Goal: Transaction & Acquisition: Download file/media

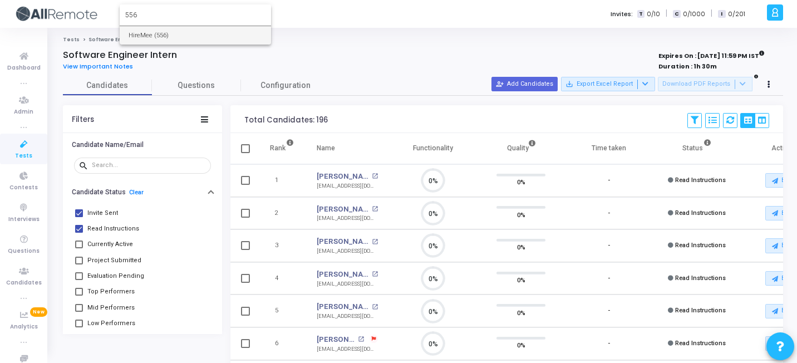
type input "556"
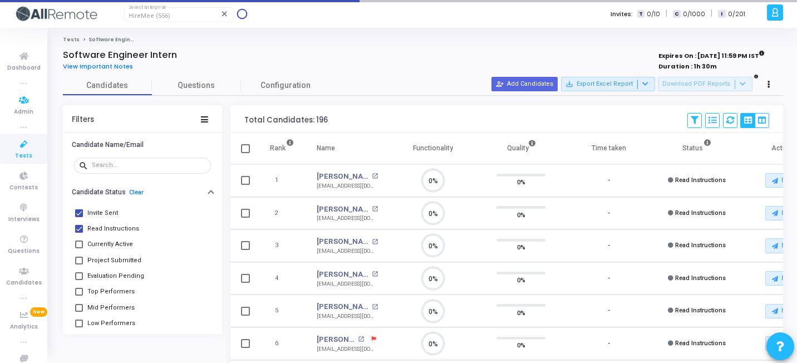
click at [12, 150] on icon at bounding box center [23, 144] width 23 height 14
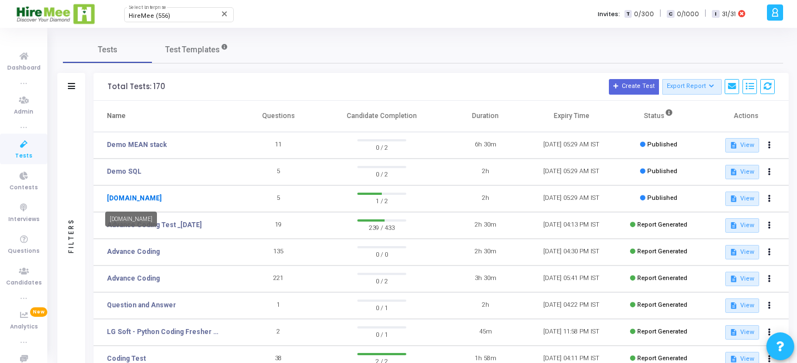
click at [124, 196] on link "Demo.net" at bounding box center [134, 198] width 55 height 10
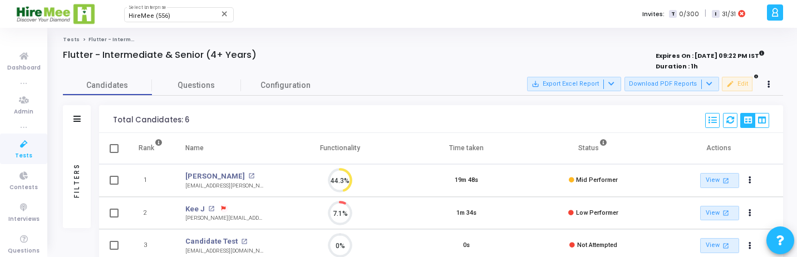
scroll to position [5, 5]
click at [677, 85] on button "Download PDF Reports" at bounding box center [671, 84] width 95 height 14
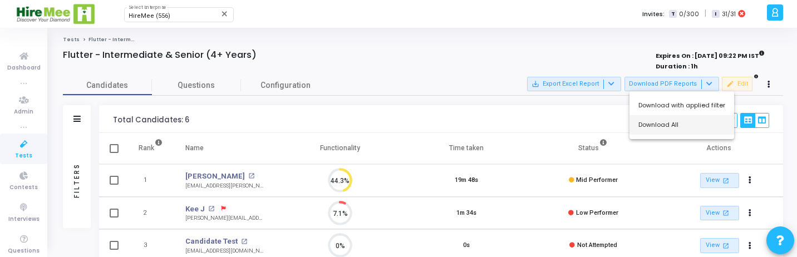
click at [668, 130] on button "Download All" at bounding box center [681, 124] width 105 height 19
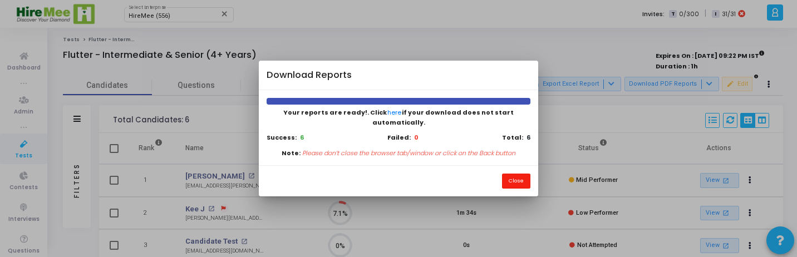
click at [519, 178] on button "Close" at bounding box center [516, 181] width 28 height 15
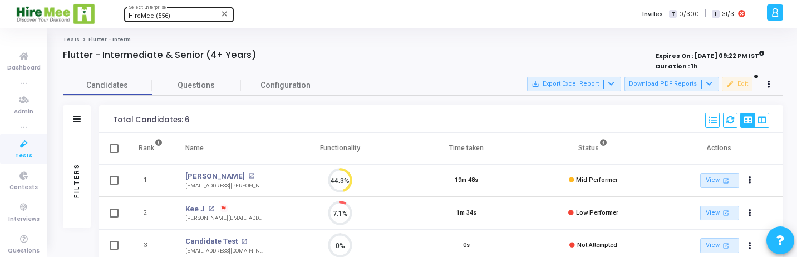
click at [175, 18] on div "HireMee (556)" at bounding box center [174, 16] width 90 height 7
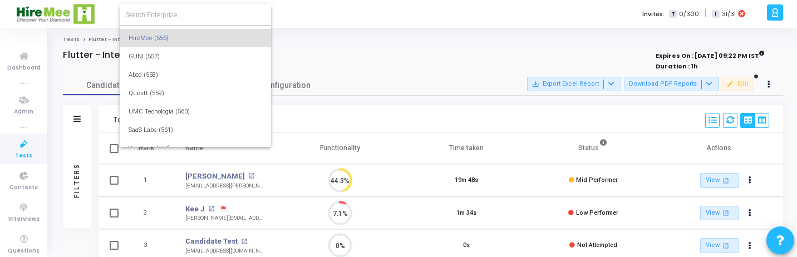
click at [181, 12] on input at bounding box center [195, 15] width 140 height 10
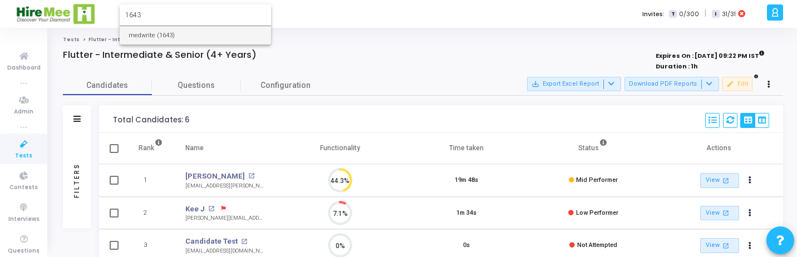
type input "1643"
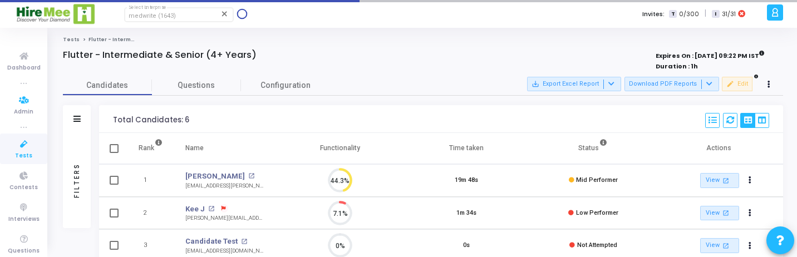
click at [24, 149] on icon at bounding box center [23, 144] width 23 height 14
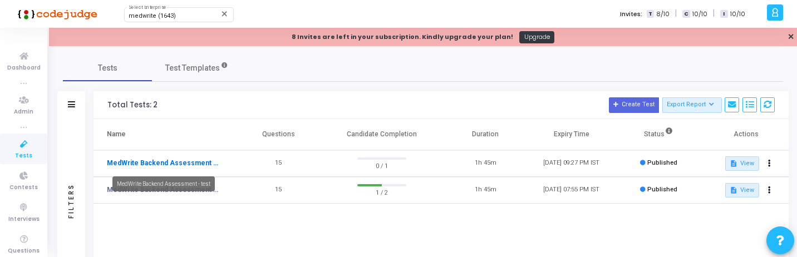
click at [189, 159] on link "MedWrite Backend Assessment - test" at bounding box center [162, 163] width 111 height 10
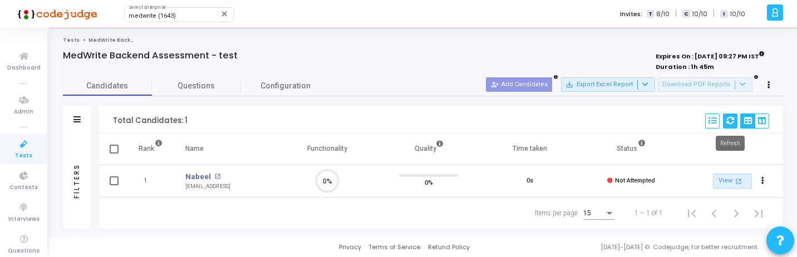
click at [733, 122] on icon at bounding box center [730, 121] width 8 height 8
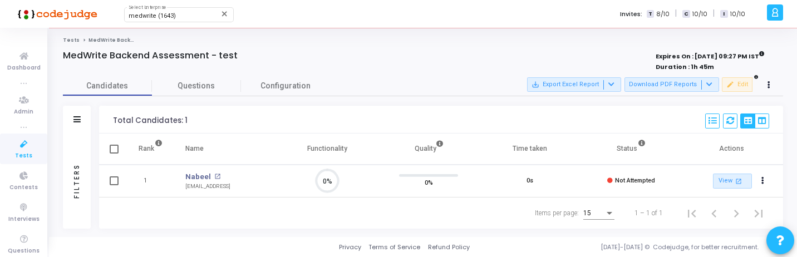
click at [664, 76] on div "Candidates Questions Configuration" at bounding box center [423, 85] width 720 height 19
click at [664, 82] on button "Download PDF Reports" at bounding box center [671, 84] width 95 height 14
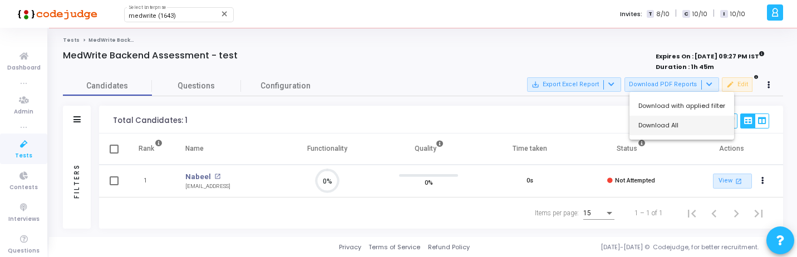
click at [664, 117] on button "Download All" at bounding box center [681, 125] width 105 height 19
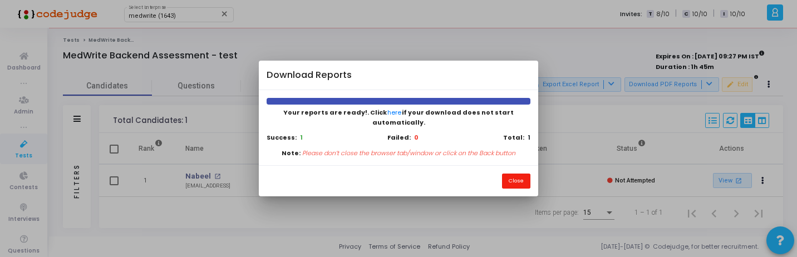
click at [517, 174] on button "Close" at bounding box center [516, 181] width 28 height 15
